Goal: Information Seeking & Learning: Stay updated

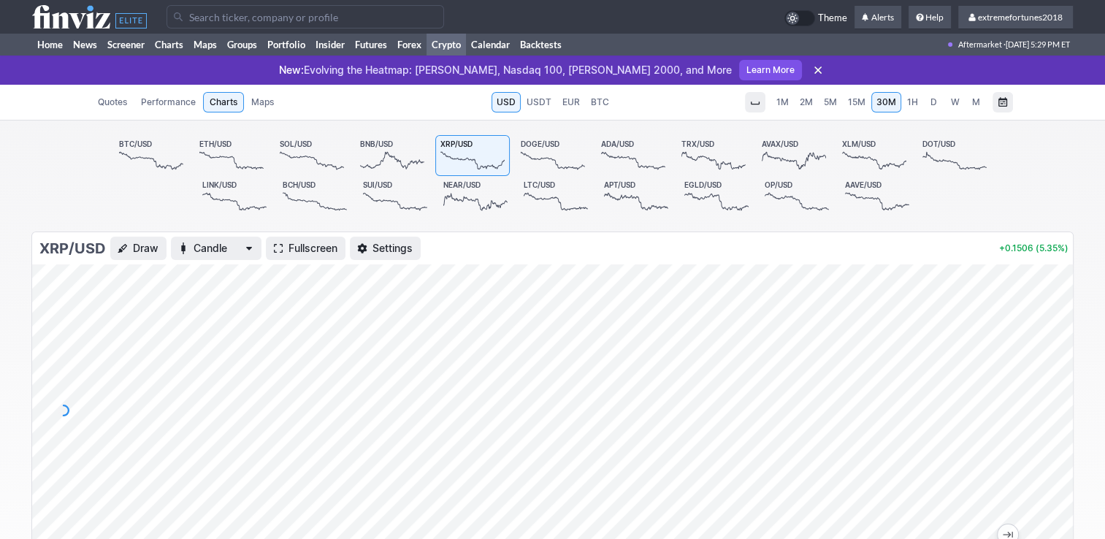
click at [149, 151] on icon at bounding box center [151, 160] width 64 height 20
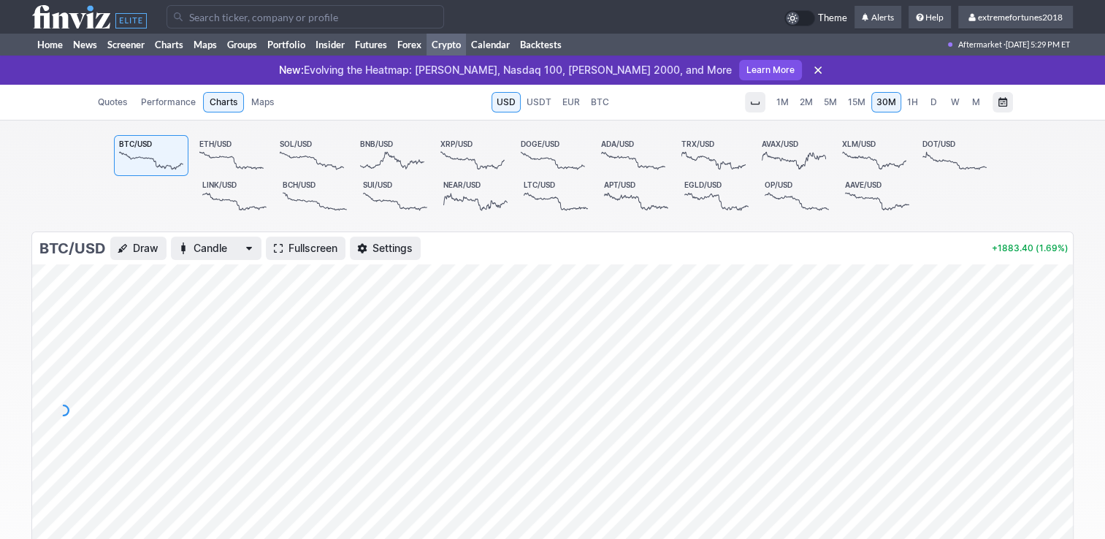
click at [467, 145] on span "XRP/USD" at bounding box center [456, 144] width 32 height 9
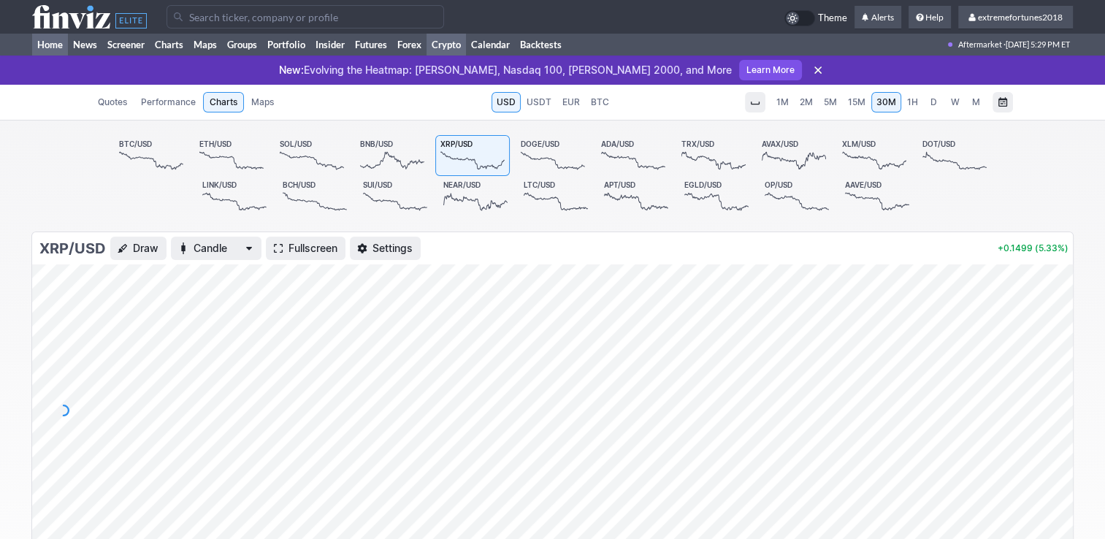
click at [47, 48] on link "Home" at bounding box center [50, 45] width 36 height 22
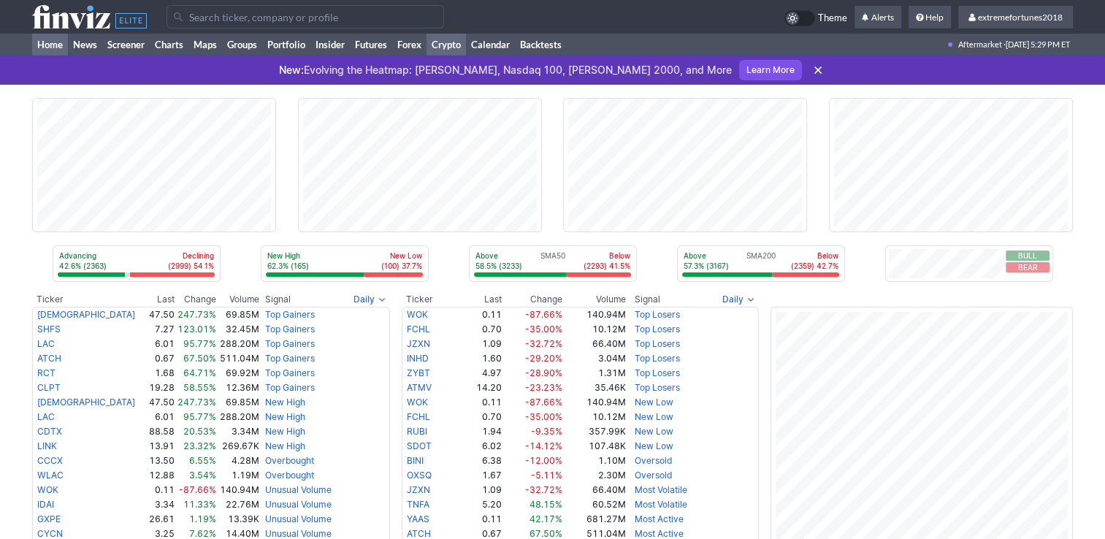
click at [446, 44] on link "Crypto" at bounding box center [446, 45] width 39 height 22
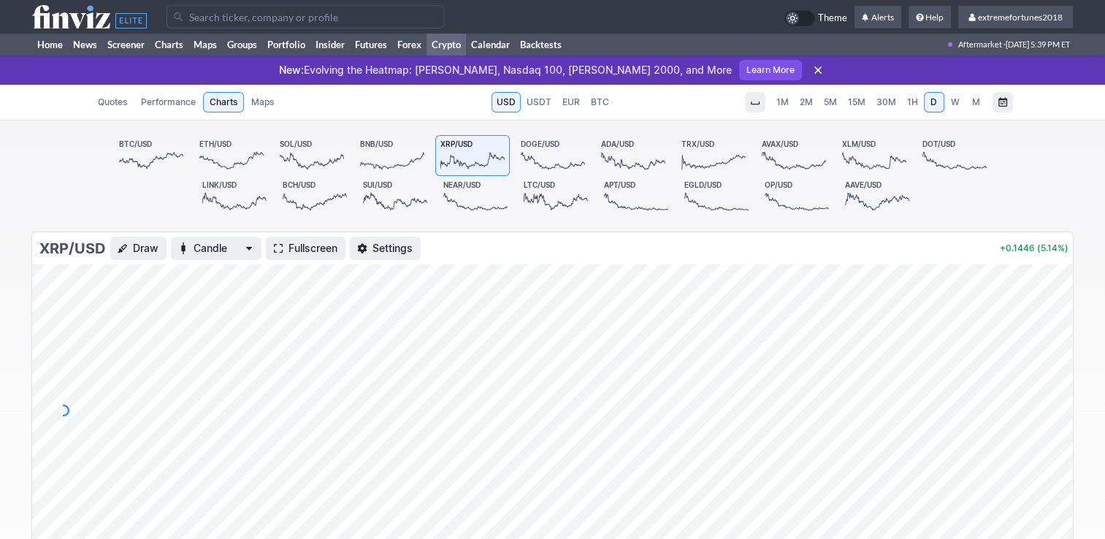
click at [879, 106] on span "30M" at bounding box center [887, 101] width 20 height 11
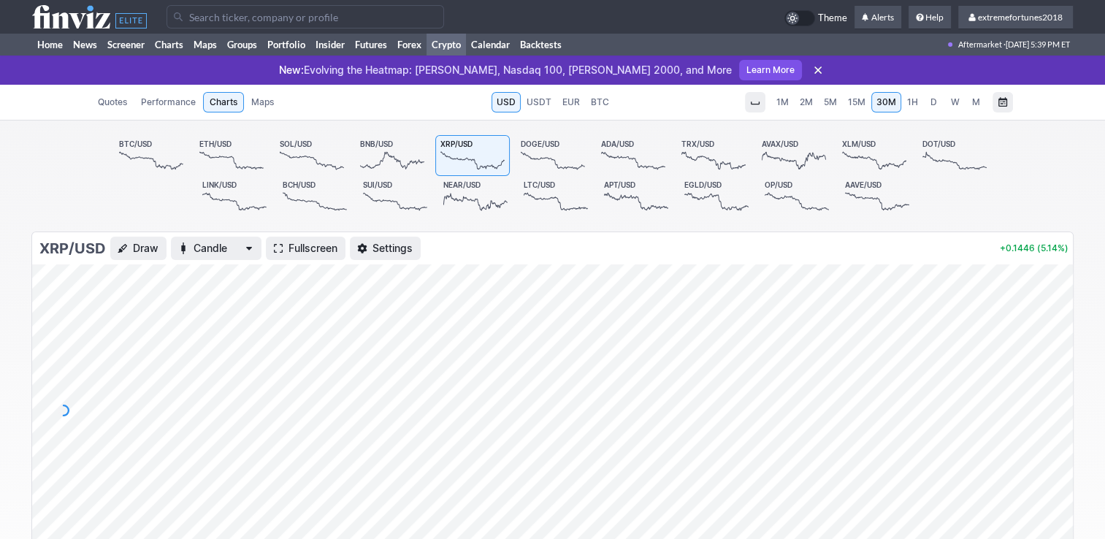
click at [831, 104] on span "5M" at bounding box center [830, 101] width 13 height 11
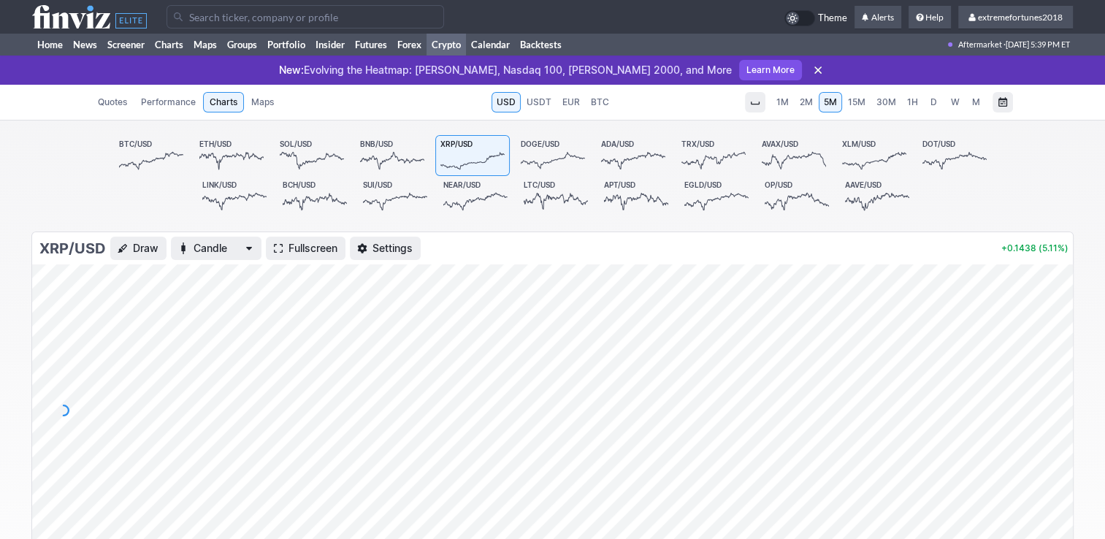
click at [861, 104] on span "15M" at bounding box center [857, 101] width 18 height 11
click at [861, 104] on span "15M" at bounding box center [857, 102] width 18 height 15
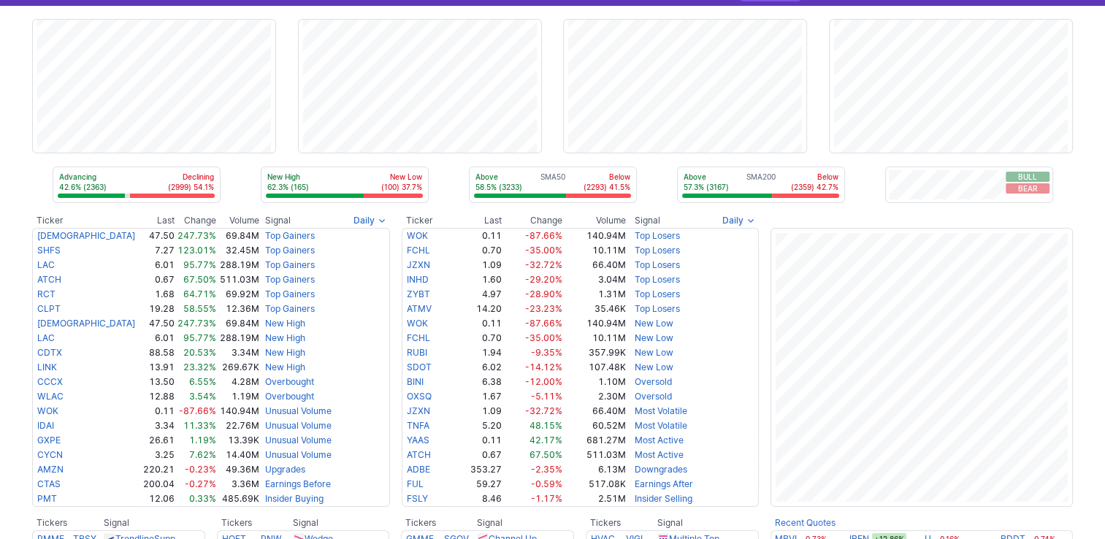
scroll to position [73, 0]
